Goal: Check status: Check status

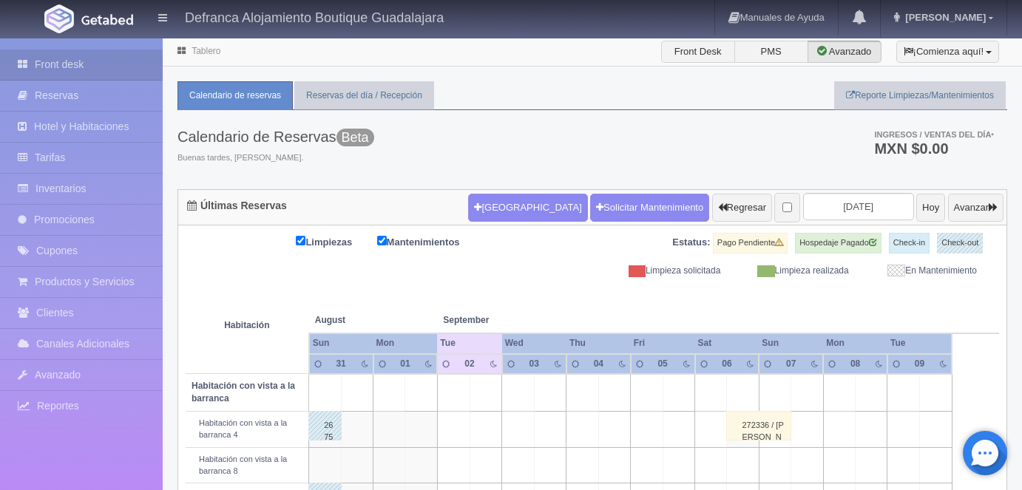
scroll to position [92, 0]
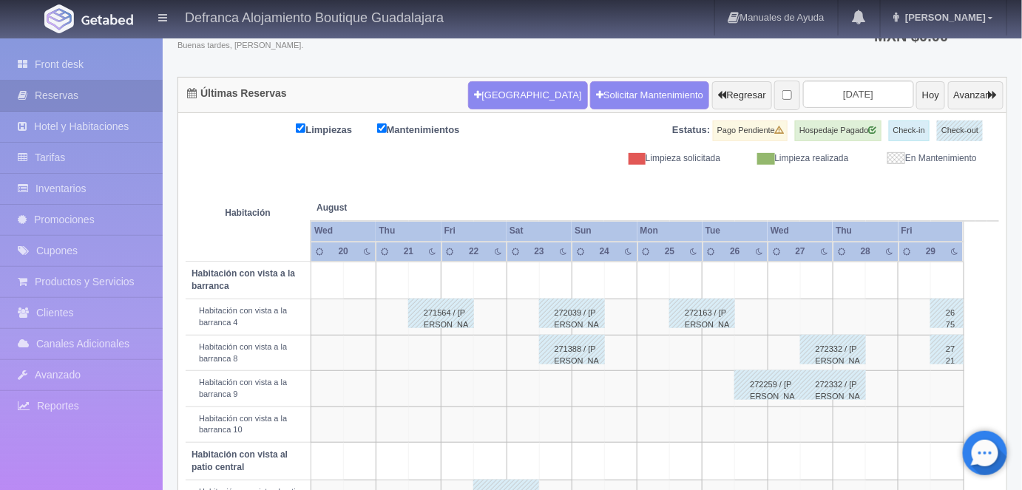
scroll to position [112, 0]
click at [976, 95] on button "Avanzar" at bounding box center [975, 95] width 55 height 28
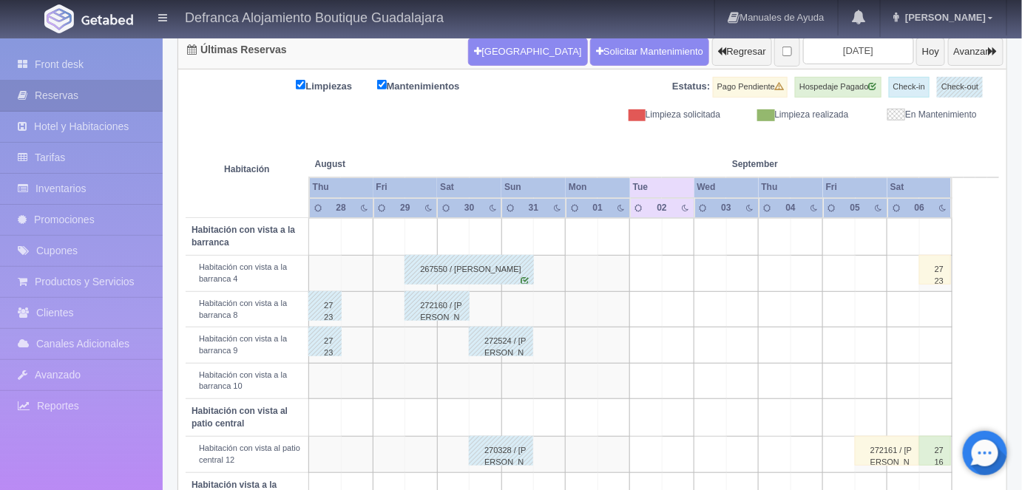
scroll to position [126, 0]
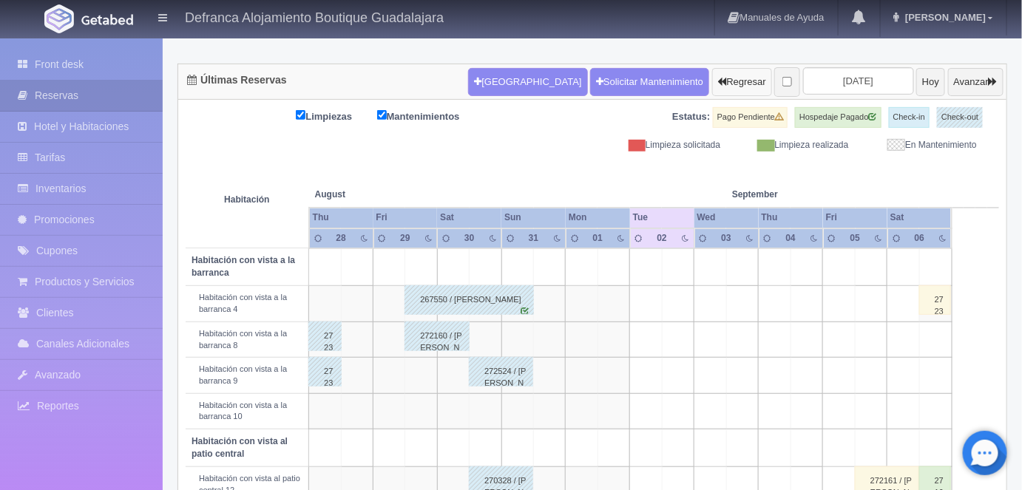
click at [712, 85] on button "Regresar" at bounding box center [742, 82] width 60 height 28
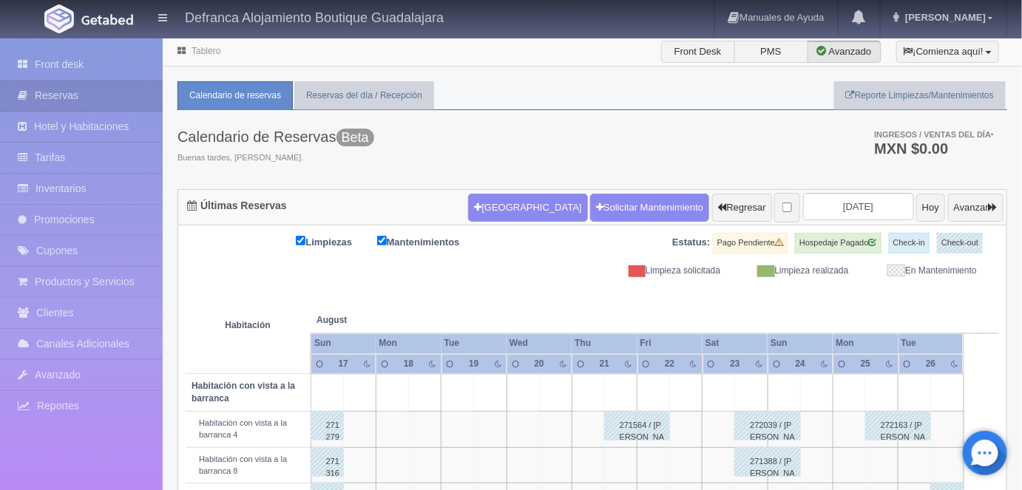
click at [935, 295] on th at bounding box center [947, 305] width 33 height 56
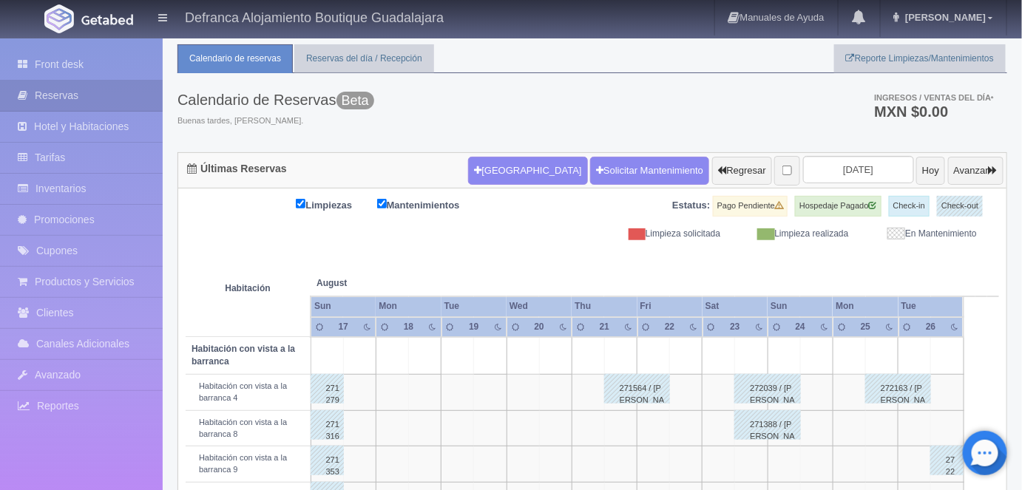
click at [936, 296] on th "Tue" at bounding box center [930, 306] width 65 height 20
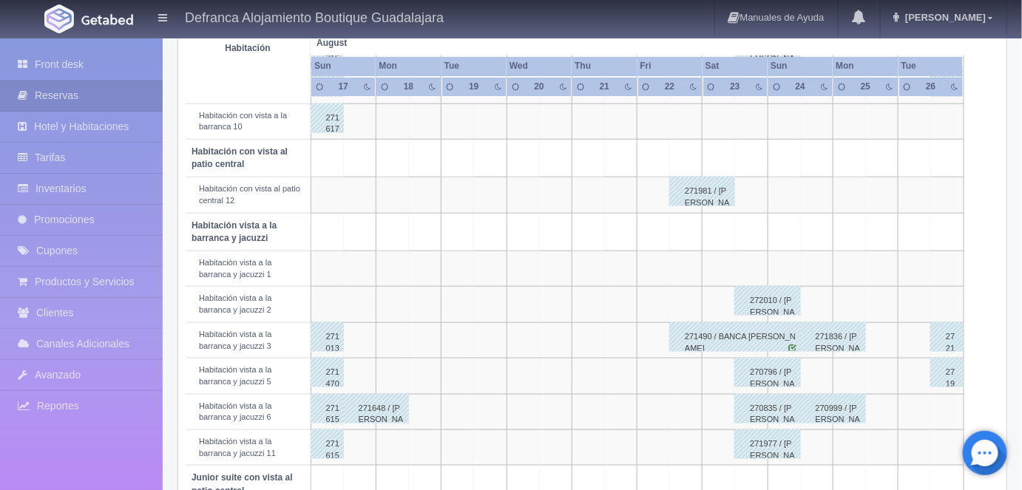
scroll to position [418, 0]
